Goal: Find specific page/section: Find specific page/section

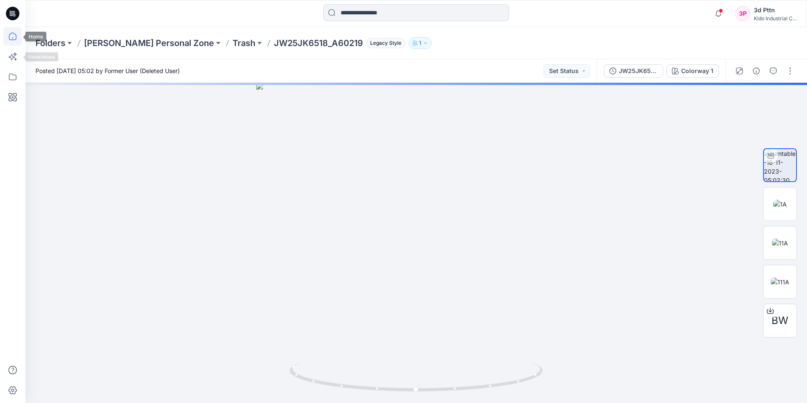
click at [13, 39] on icon at bounding box center [12, 36] width 19 height 19
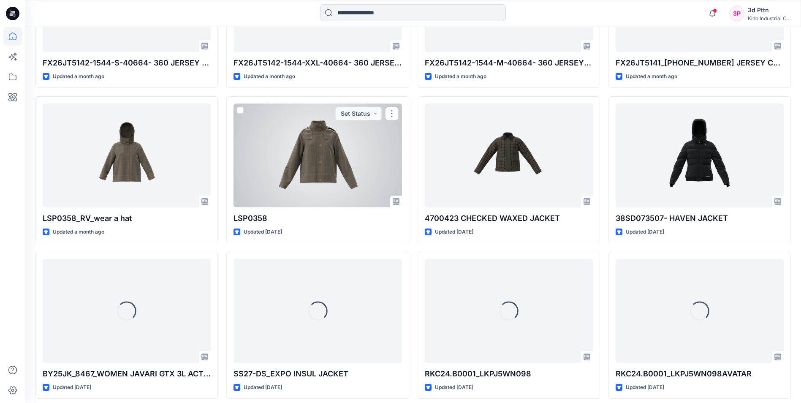
scroll to position [490, 0]
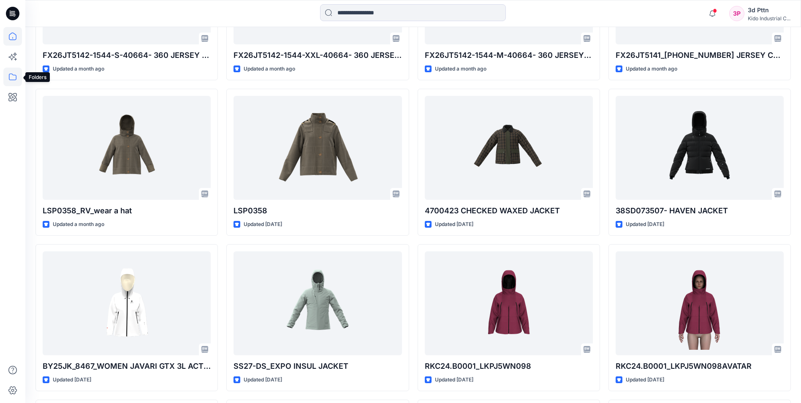
click at [11, 77] on icon at bounding box center [12, 77] width 19 height 19
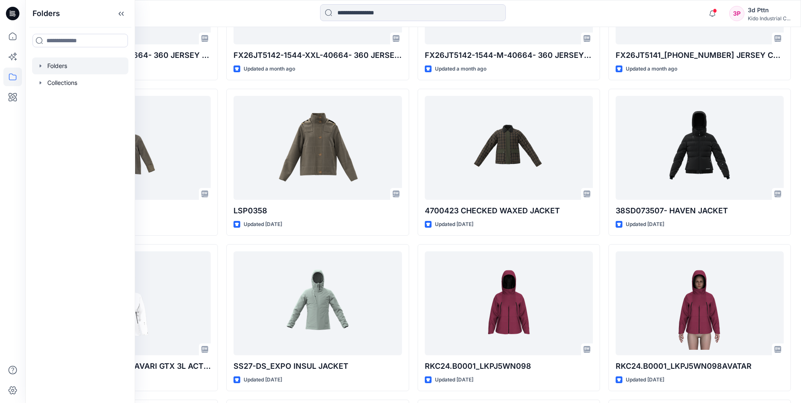
click at [42, 65] on icon "button" at bounding box center [40, 65] width 7 height 7
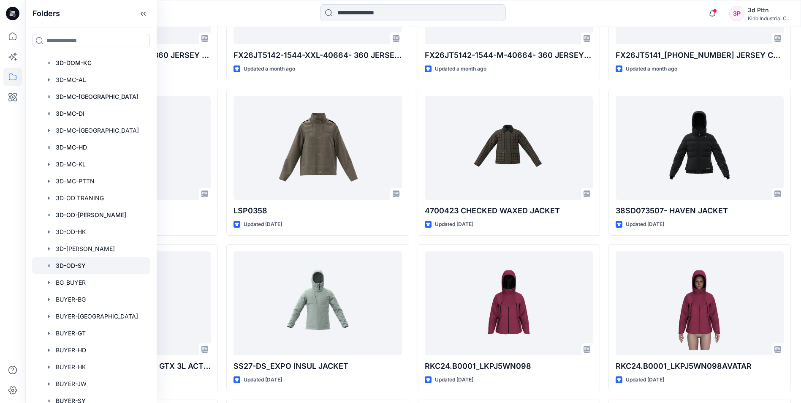
scroll to position [127, 0]
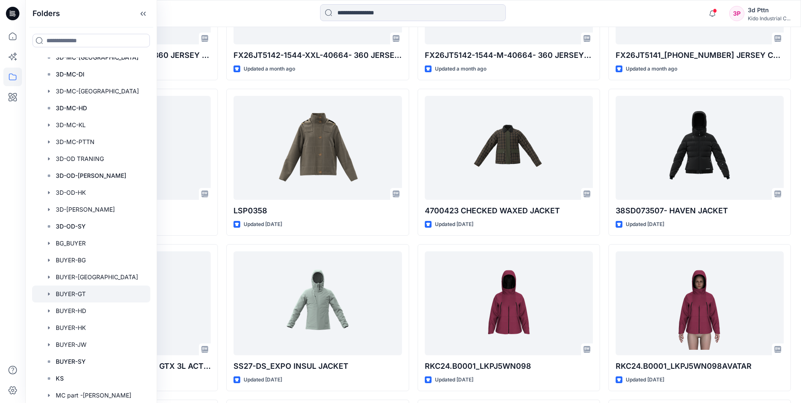
click at [77, 238] on div at bounding box center [91, 293] width 118 height 17
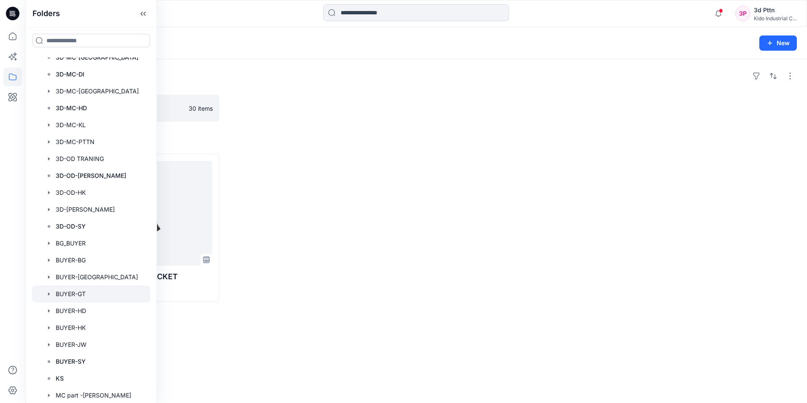
click at [51, 238] on icon "button" at bounding box center [49, 294] width 7 height 7
click at [77, 238] on div at bounding box center [91, 293] width 118 height 17
click at [433, 238] on div at bounding box center [513, 228] width 184 height 148
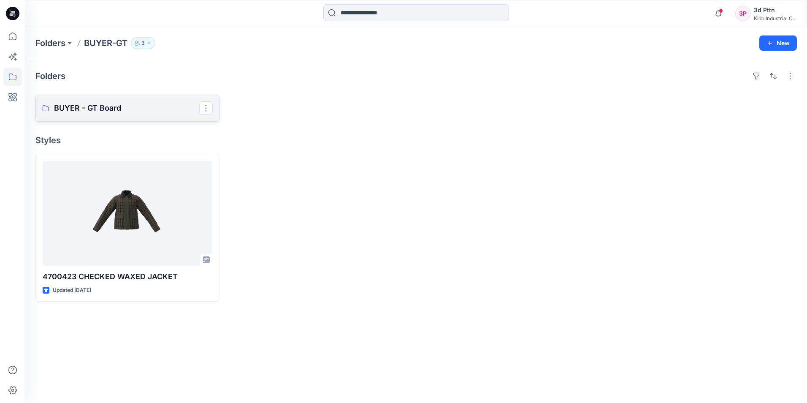
click at [90, 110] on p "BUYER - GT Board" at bounding box center [126, 108] width 145 height 12
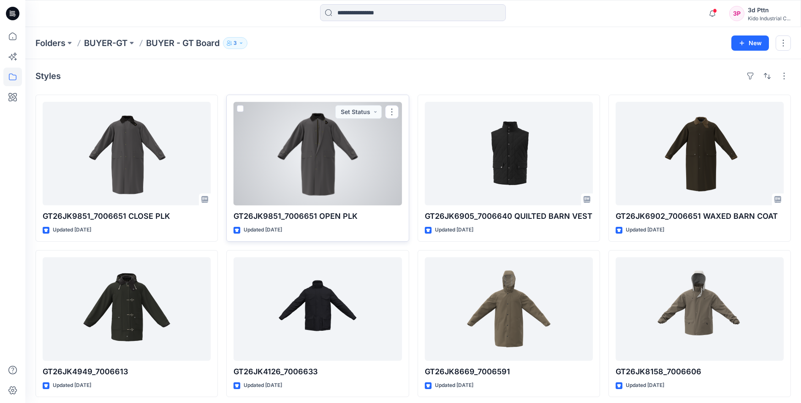
click at [320, 182] on div at bounding box center [318, 153] width 168 height 103
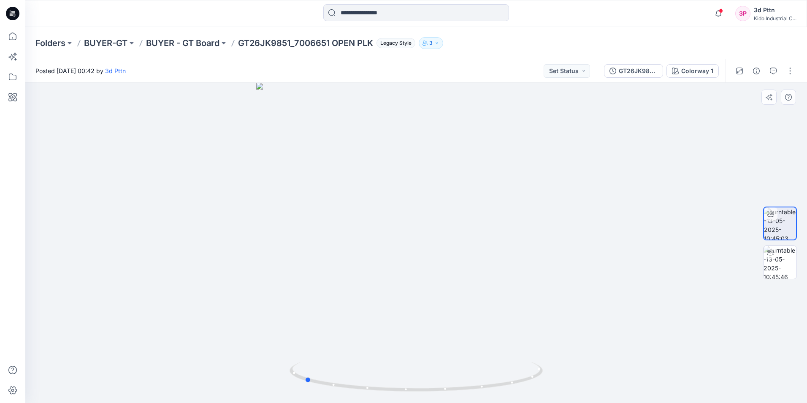
drag, startPoint x: 469, startPoint y: 390, endPoint x: 357, endPoint y: 395, distance: 112.0
click at [357, 238] on div at bounding box center [416, 243] width 782 height 320
